Goal: Task Accomplishment & Management: Complete application form

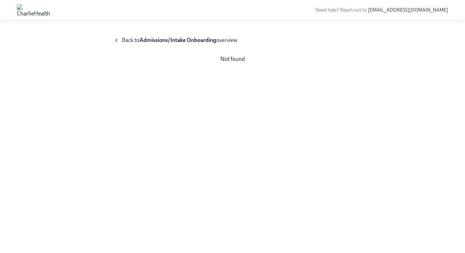
click at [124, 42] on span "Back to Admissions/Intake Onboarding overview" at bounding box center [180, 40] width 116 height 8
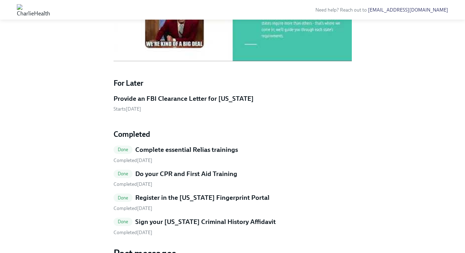
scroll to position [375, 0]
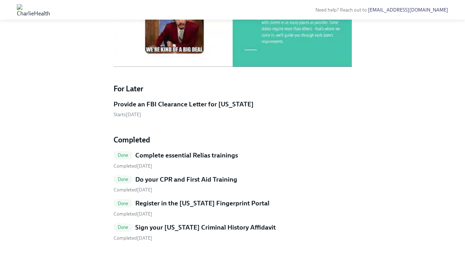
click at [129, 109] on h5 "Provide an FBI Clearance Letter for Pennsylvania" at bounding box center [184, 104] width 140 height 9
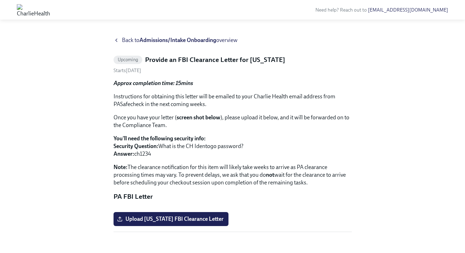
click at [126, 40] on span "Back to Admissions/Intake Onboarding overview" at bounding box center [180, 40] width 116 height 8
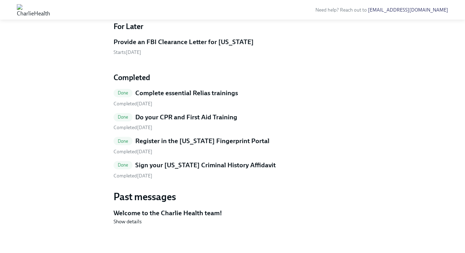
scroll to position [539, 0]
click at [129, 92] on span "Done" at bounding box center [123, 92] width 19 height 5
